Goal: Transaction & Acquisition: Download file/media

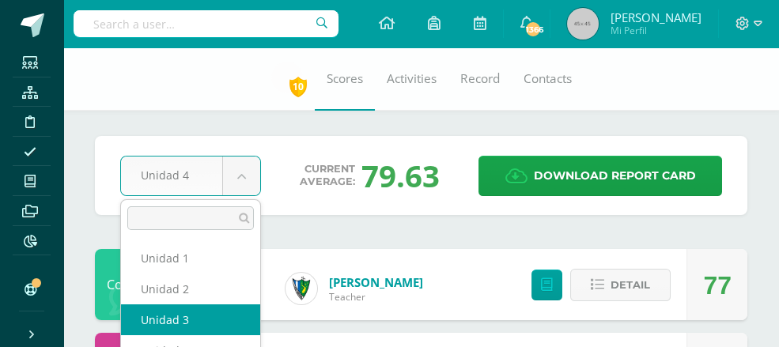
select select "Unidad 3"
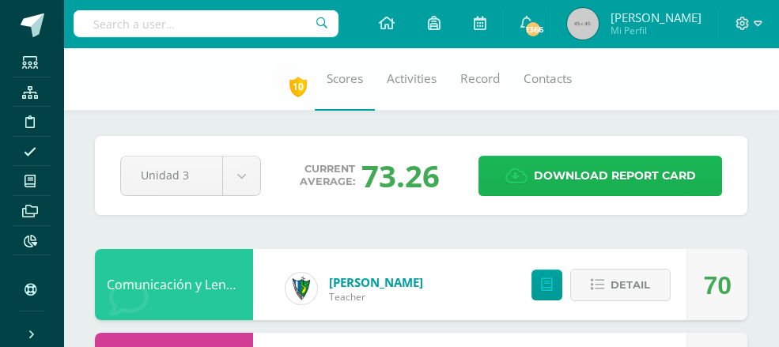
click at [573, 176] on span "Download report card" at bounding box center [615, 176] width 162 height 39
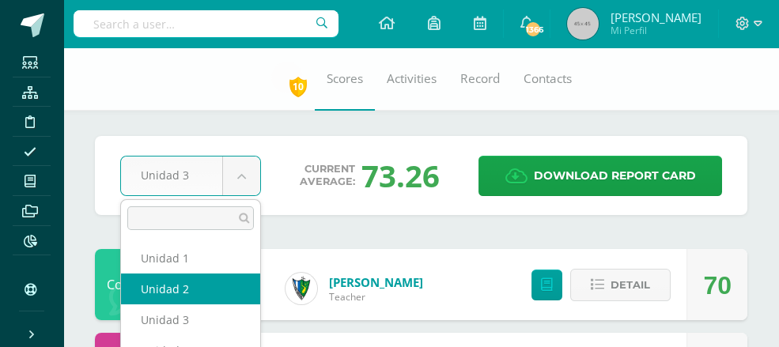
select select "Unidad 2"
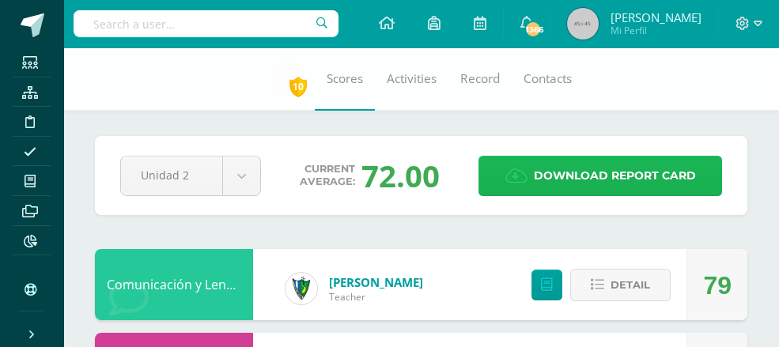
click at [598, 175] on span "Download report card" at bounding box center [615, 176] width 162 height 39
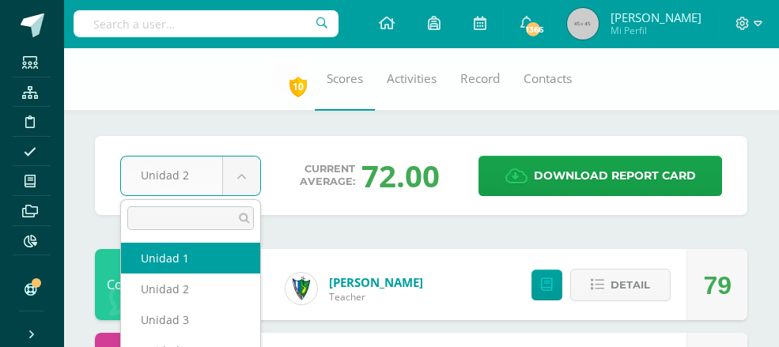
select select "Unidad 1"
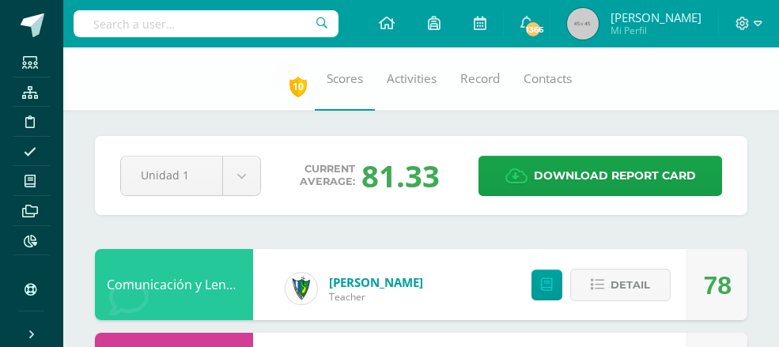
click at [551, 169] on span "Download report card" at bounding box center [615, 176] width 162 height 39
